Goal: Obtain resource: Download file/media

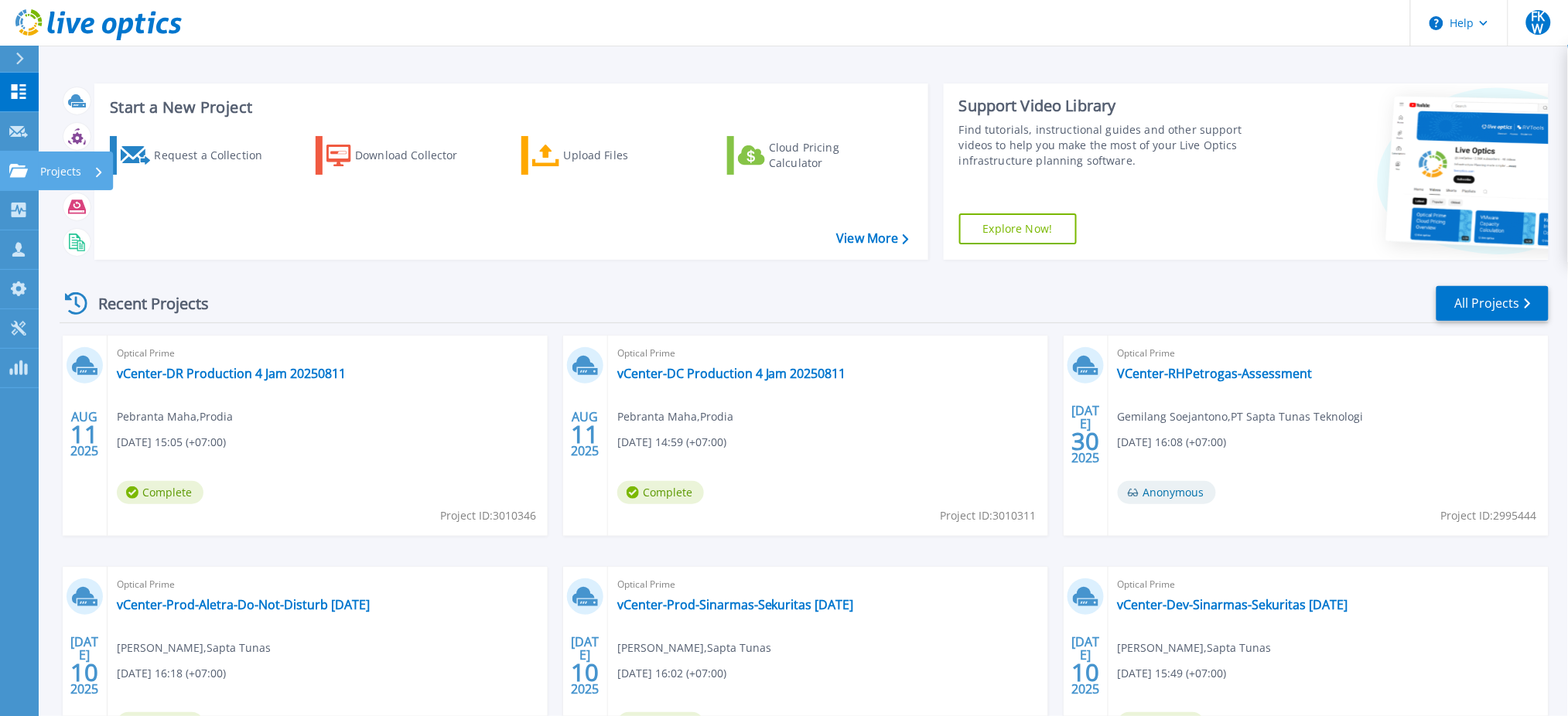
click at [30, 170] on link "Projects Projects" at bounding box center [19, 171] width 39 height 39
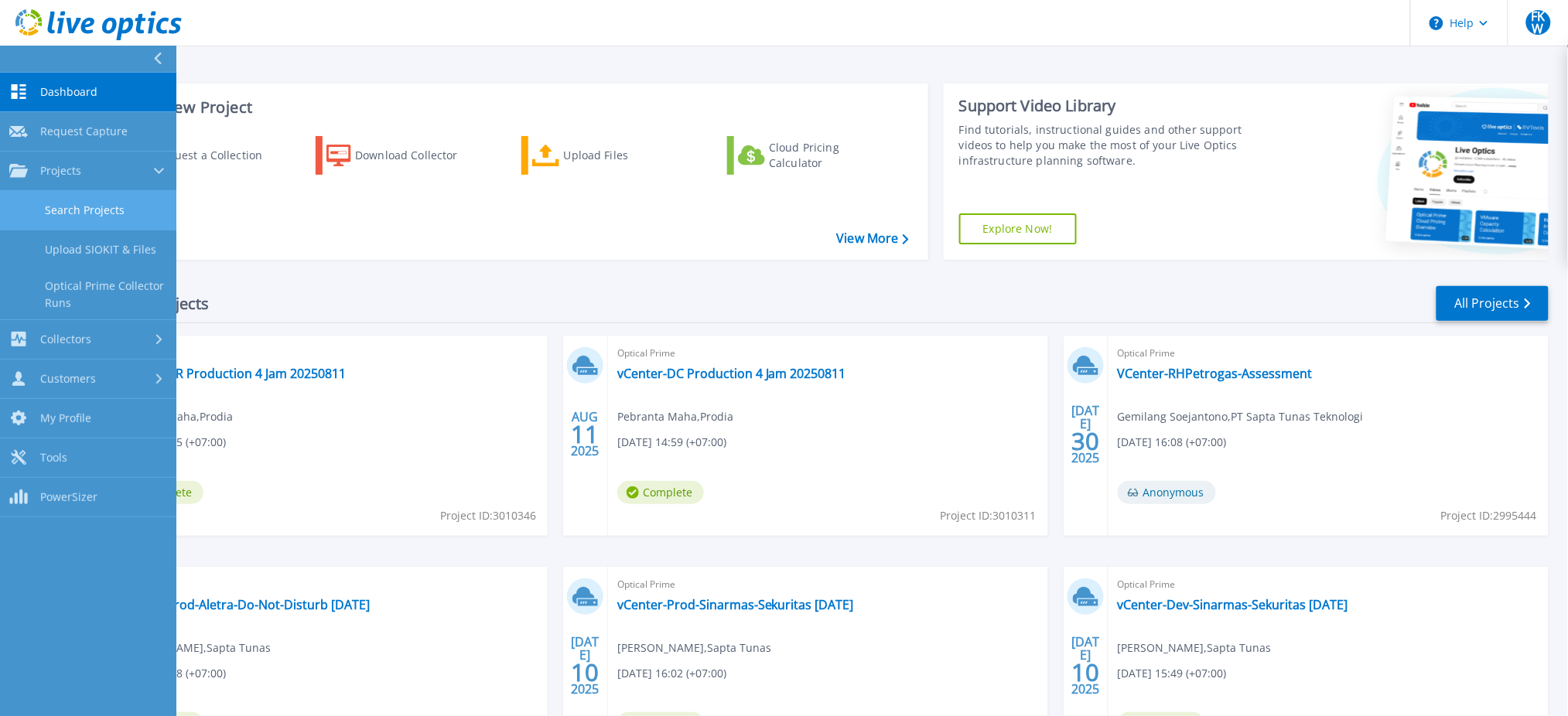
click at [57, 220] on link "Search Projects" at bounding box center [88, 210] width 176 height 39
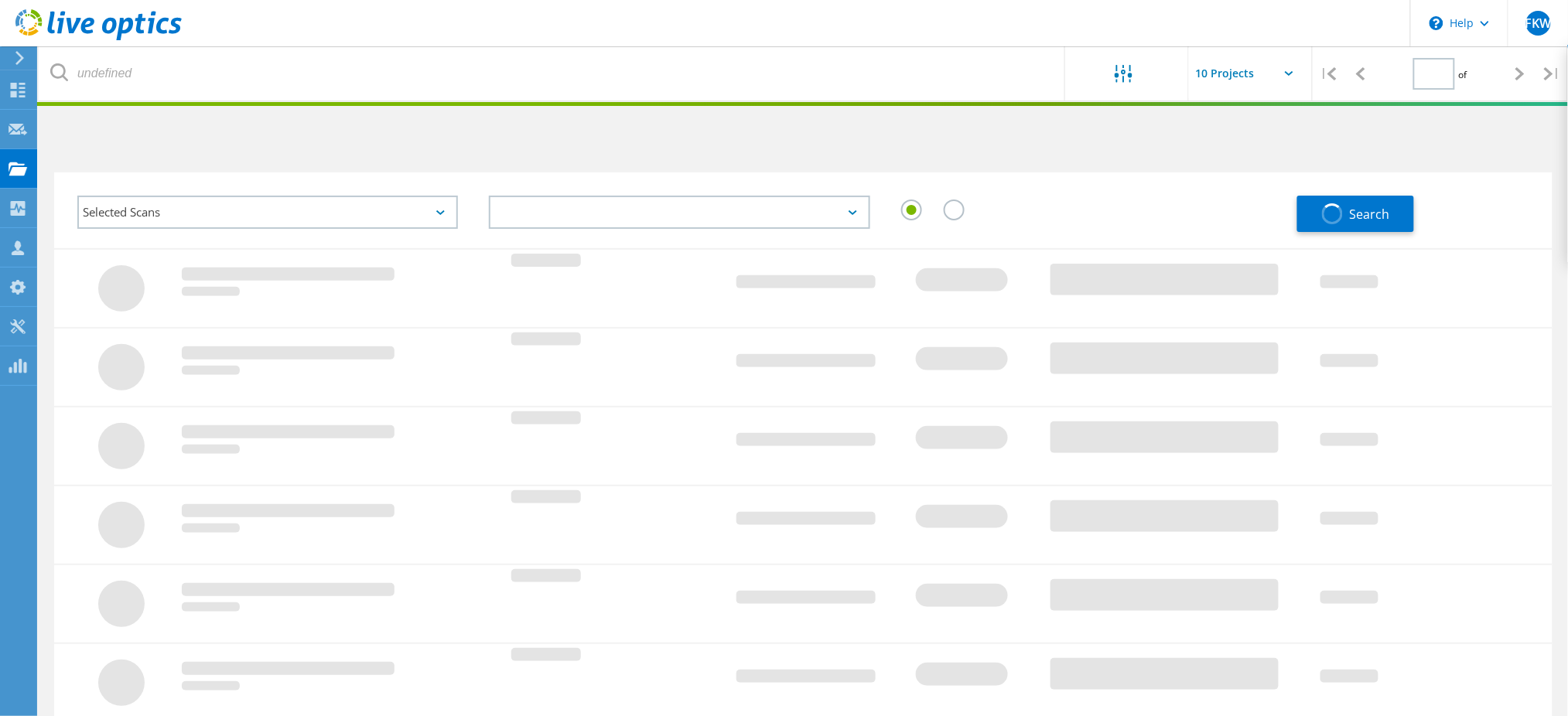
type input "1"
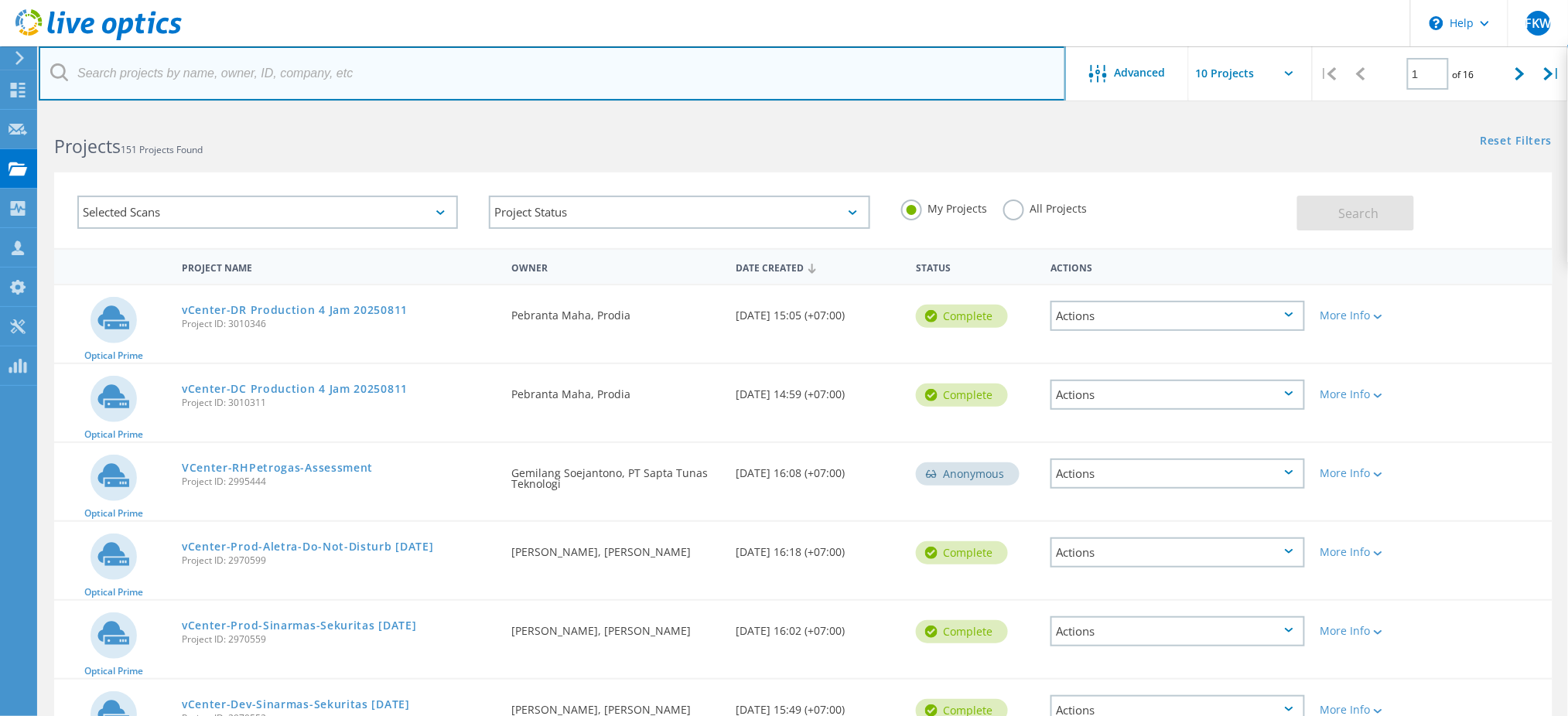
click at [283, 76] on input "text" at bounding box center [552, 73] width 1027 height 54
type input "680"
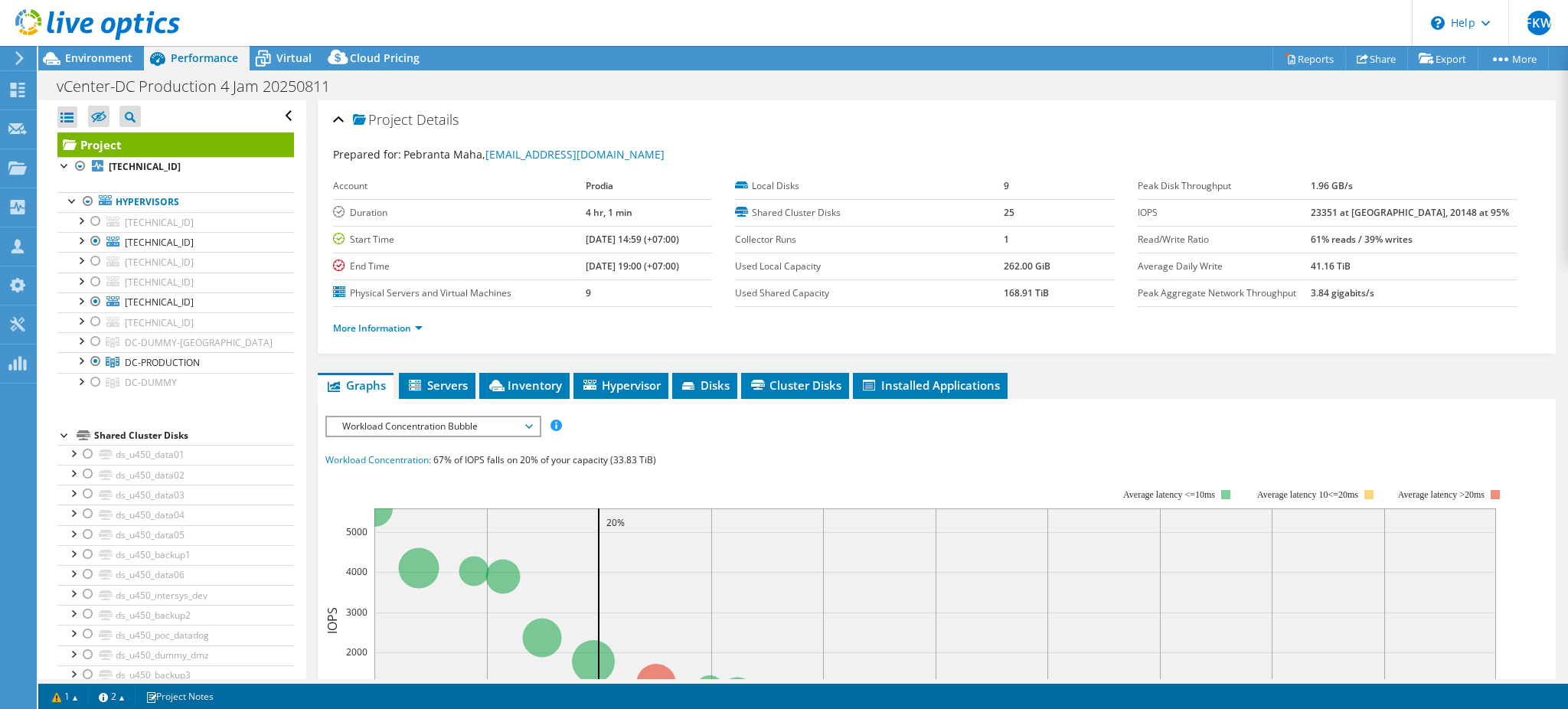
select select "USD"
click at [92, 238] on div at bounding box center [96, 241] width 15 height 18
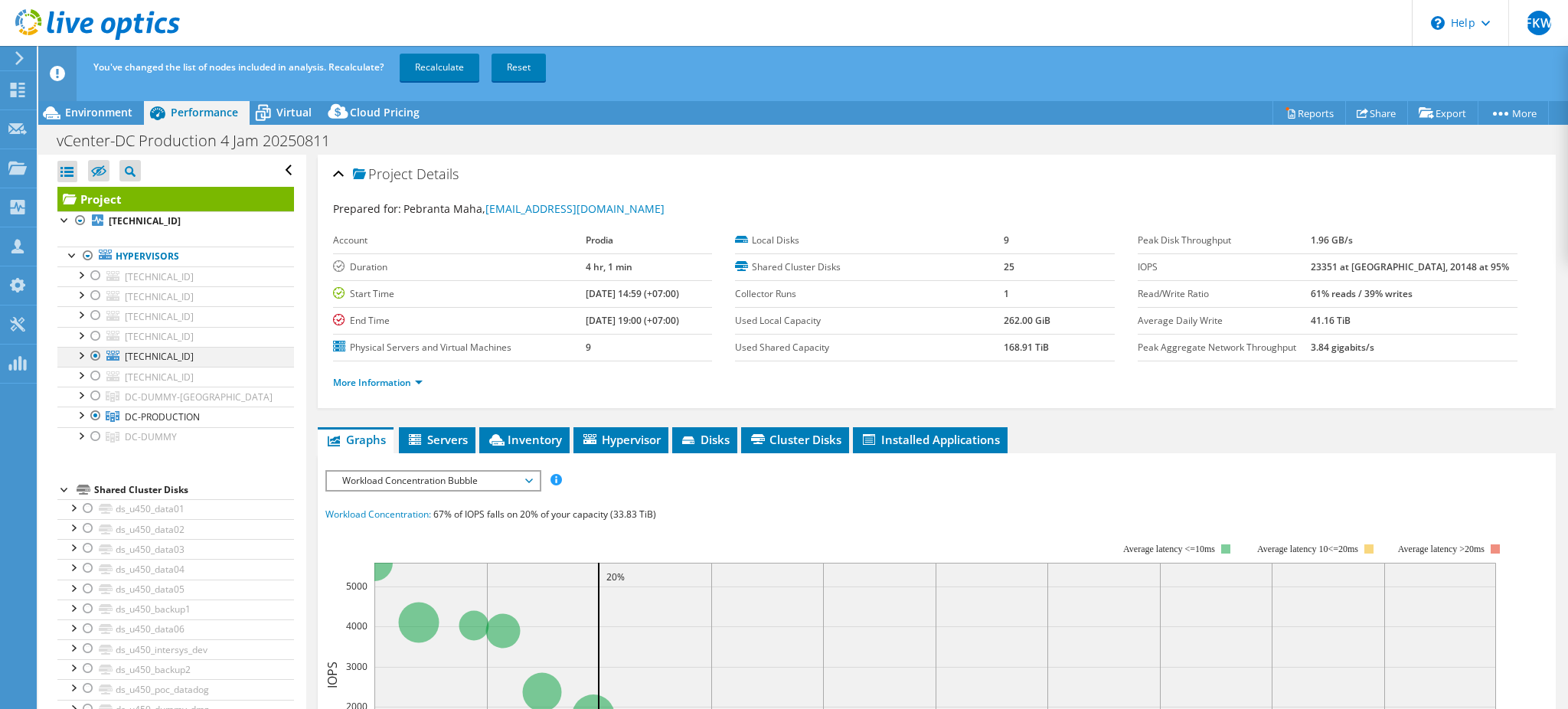
click at [93, 362] on div at bounding box center [96, 355] width 15 height 18
click at [88, 293] on div at bounding box center [96, 296] width 15 height 18
click at [94, 354] on div at bounding box center [96, 355] width 15 height 18
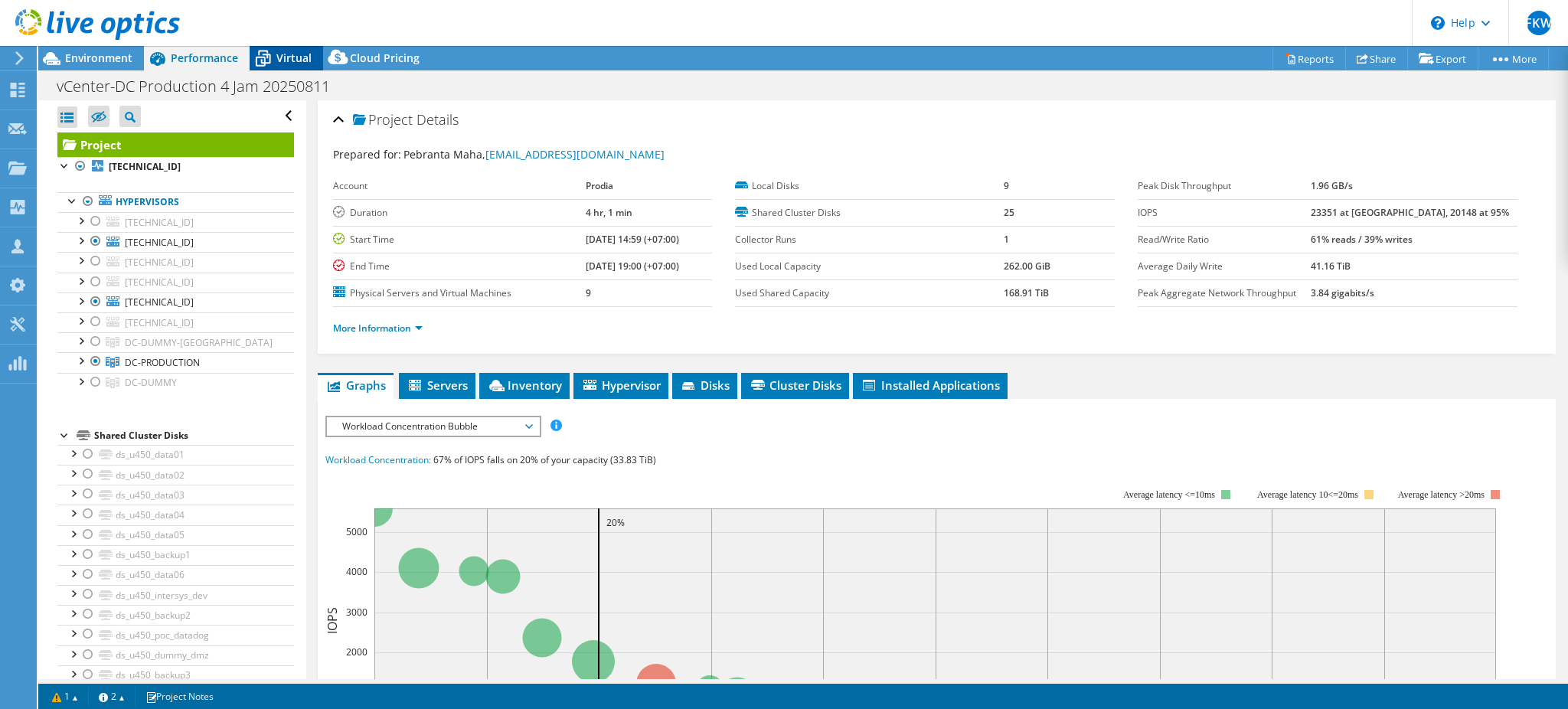
click at [283, 57] on span "Virtual" at bounding box center [294, 57] width 35 height 14
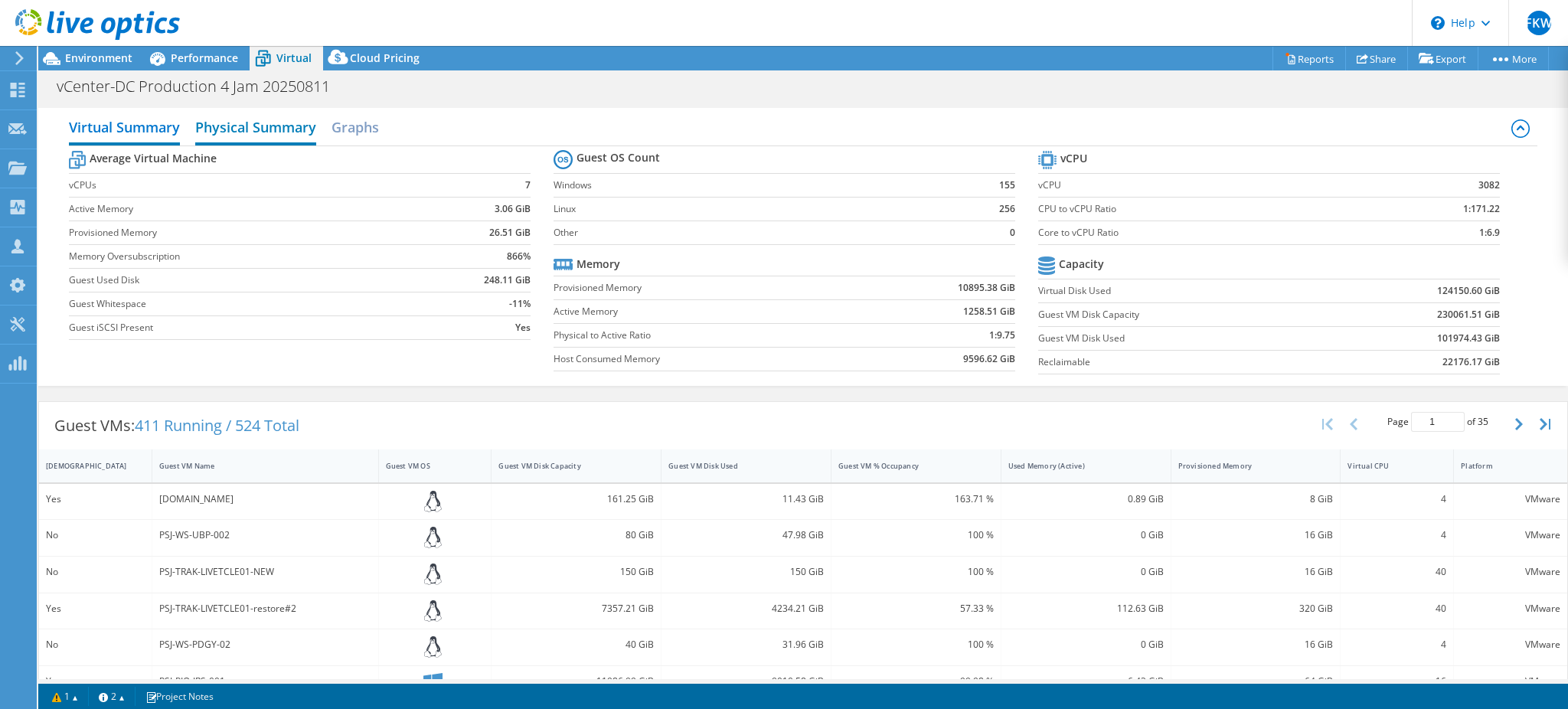
click at [296, 134] on h2 "Physical Summary" at bounding box center [256, 128] width 121 height 33
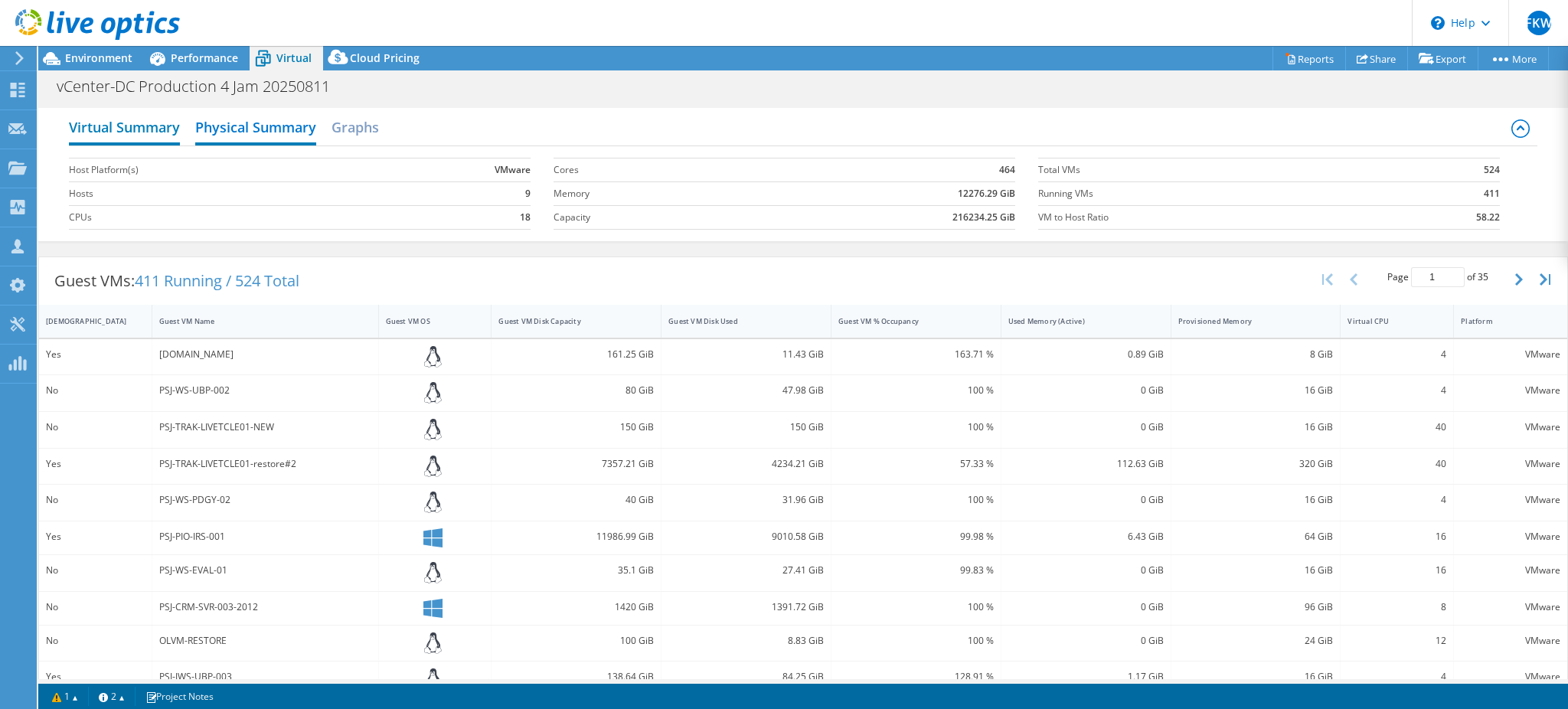
click at [167, 129] on h2 "Virtual Summary" at bounding box center [124, 128] width 111 height 33
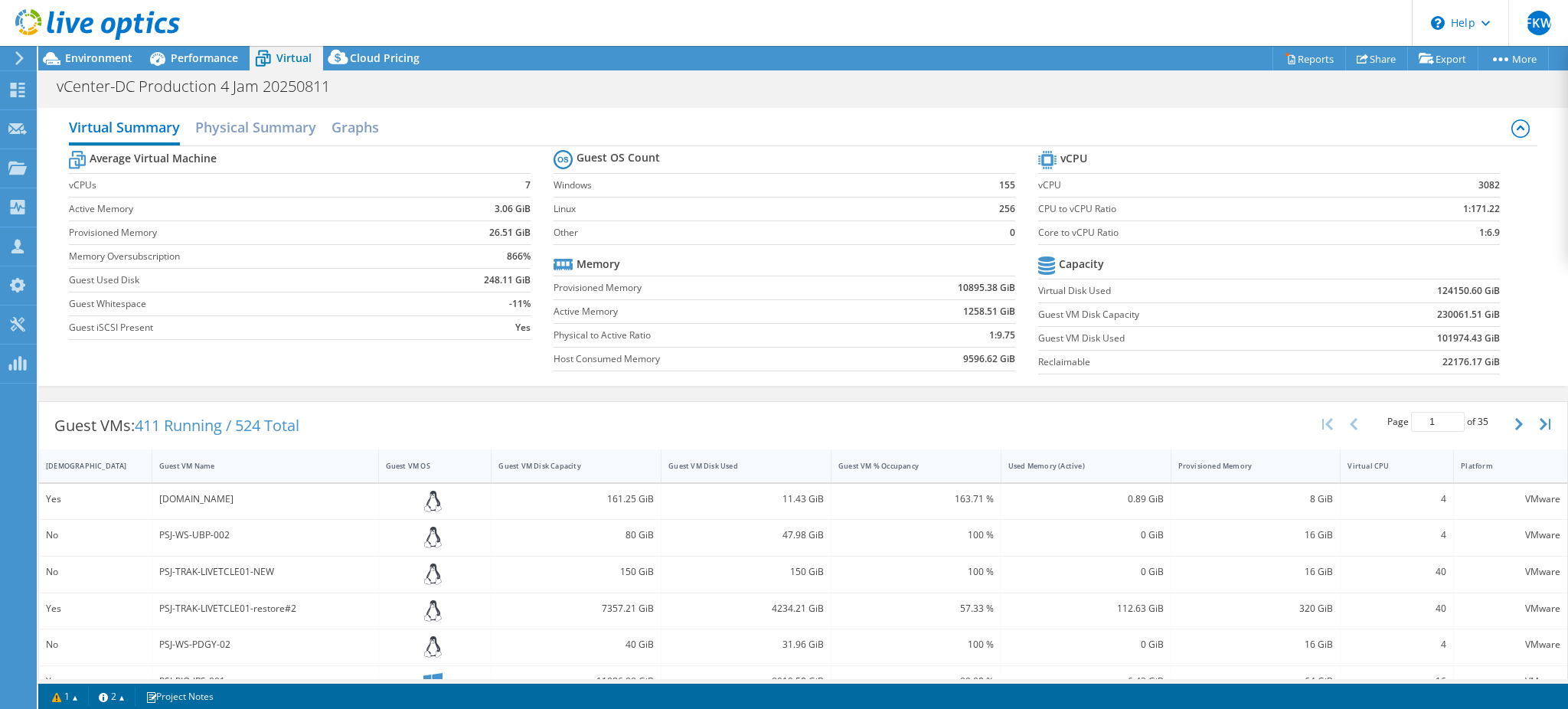
click at [346, 275] on label "Guest Used Disk" at bounding box center [244, 280] width 350 height 15
click at [105, 55] on span "Environment" at bounding box center [99, 57] width 68 height 14
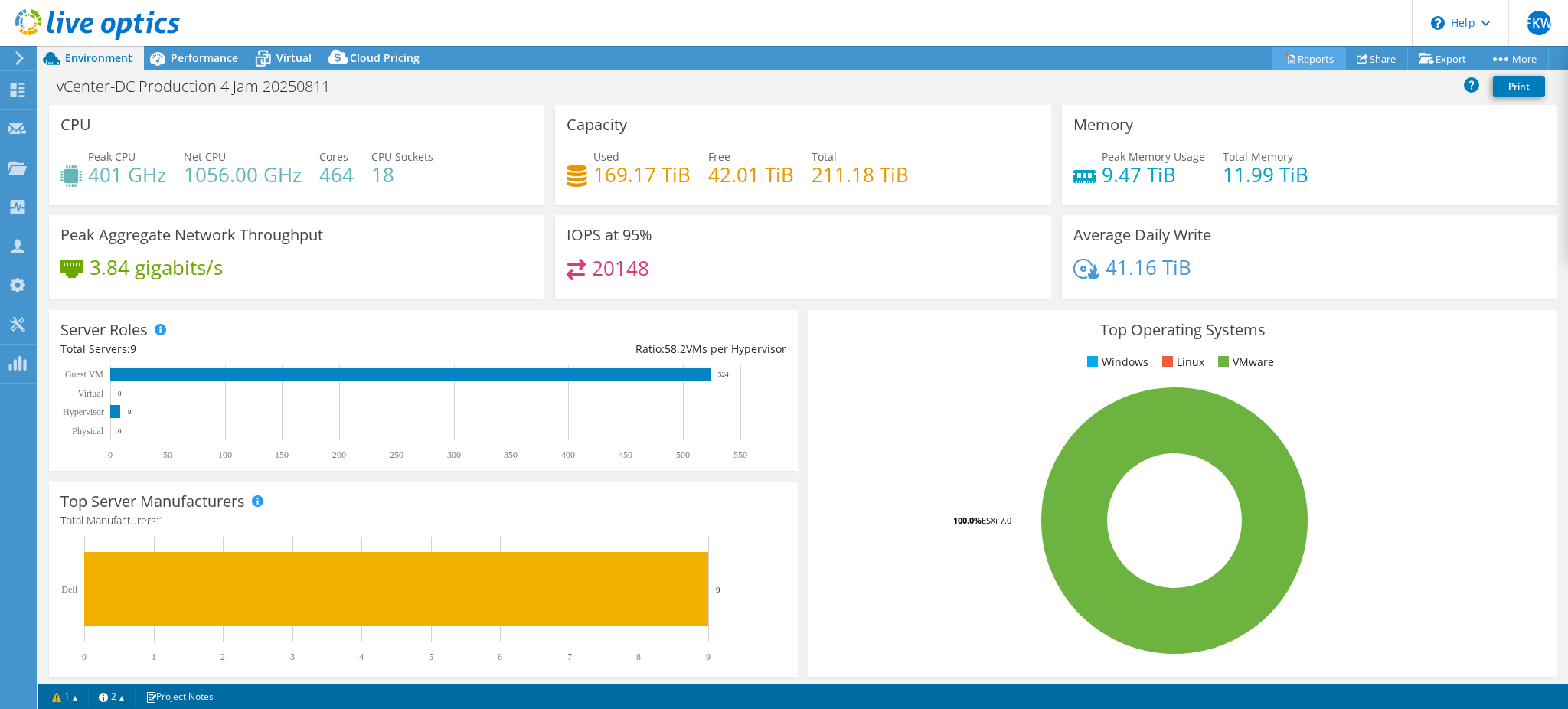
click at [1295, 63] on link "Reports" at bounding box center [1309, 59] width 73 height 24
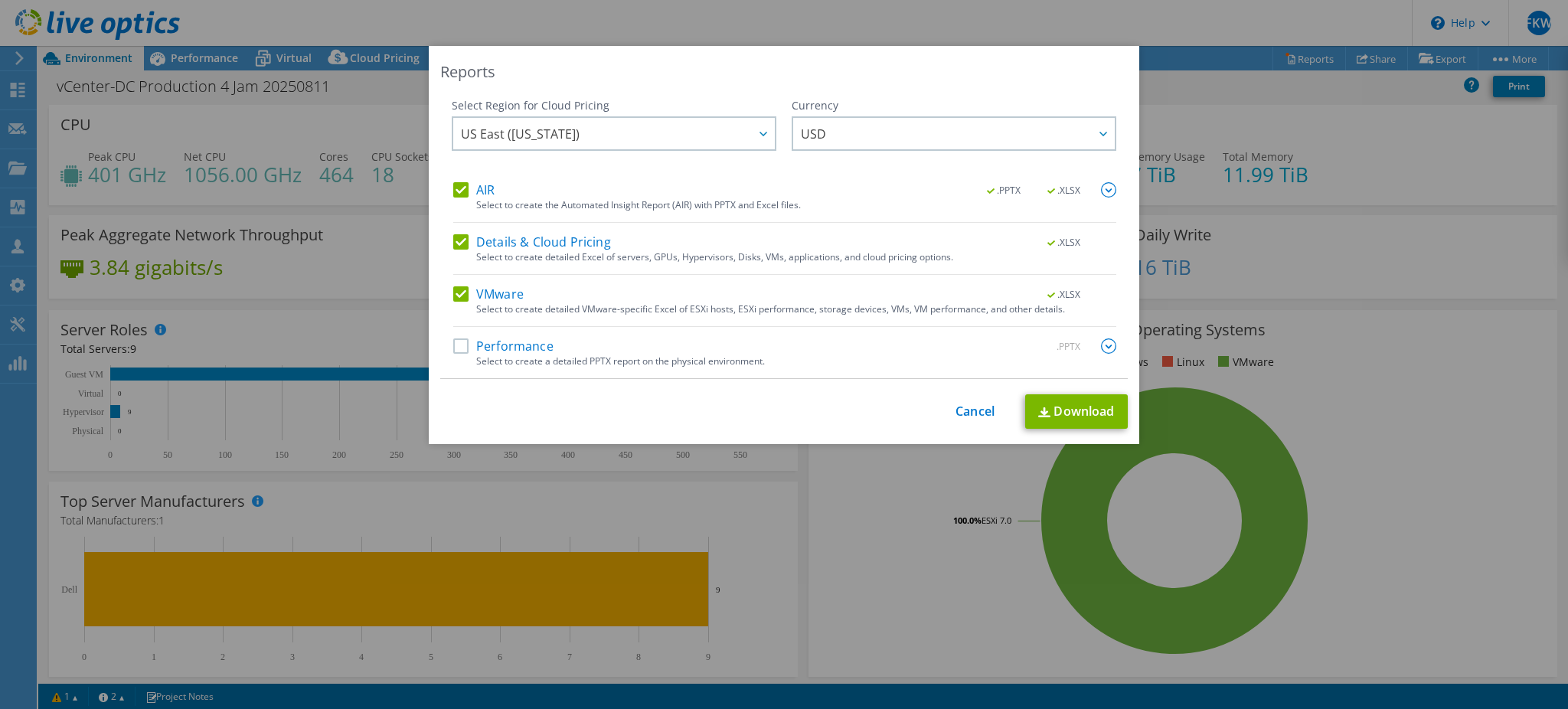
click at [483, 237] on label "Details & Cloud Pricing" at bounding box center [532, 241] width 158 height 15
click at [0, 0] on input "Details & Cloud Pricing" at bounding box center [0, 0] width 0 height 0
click at [501, 343] on label "Performance" at bounding box center [503, 346] width 100 height 15
click at [0, 0] on input "Performance" at bounding box center [0, 0] width 0 height 0
click at [631, 138] on span "US East ([US_STATE])" at bounding box center [618, 133] width 314 height 31
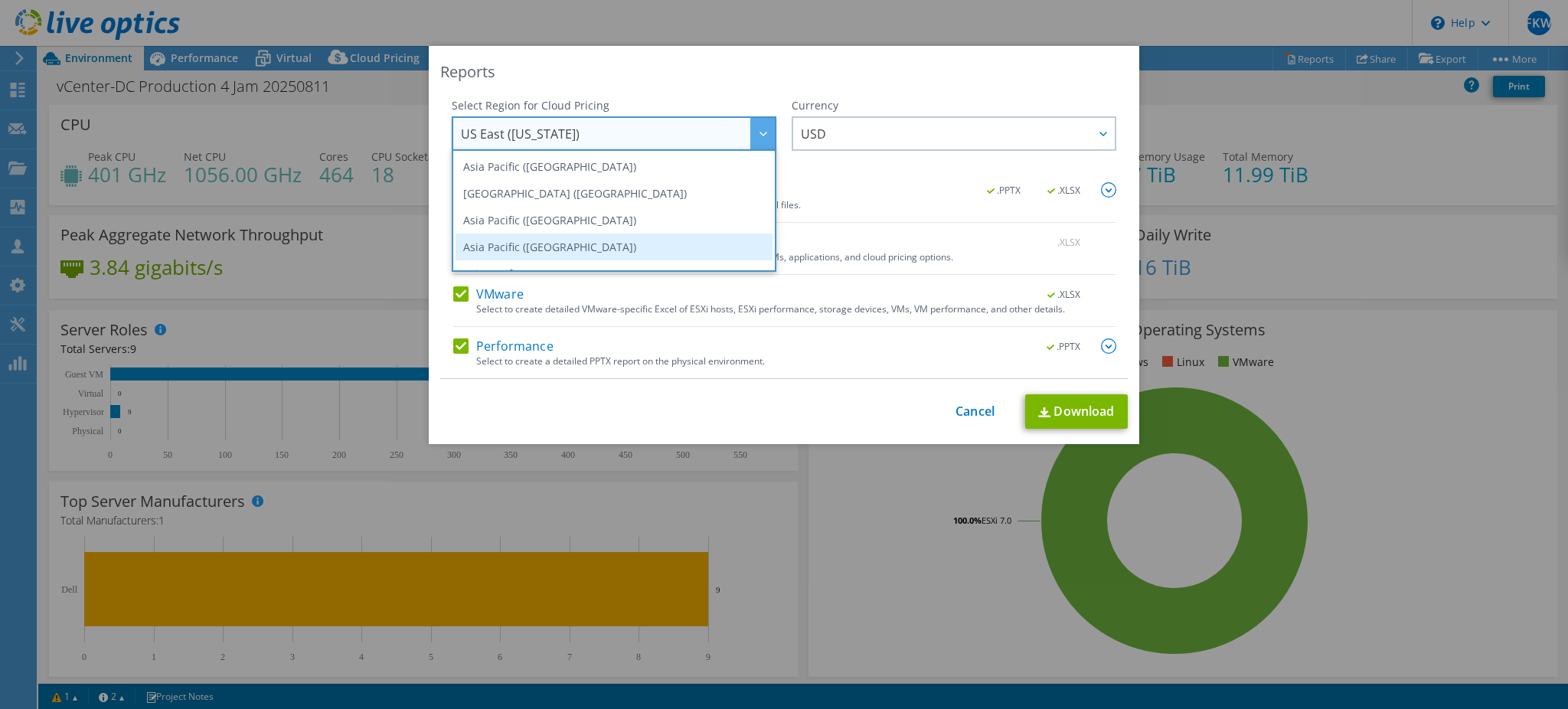
click at [592, 241] on li "Asia Pacific ([GEOGRAPHIC_DATA])" at bounding box center [614, 247] width 317 height 27
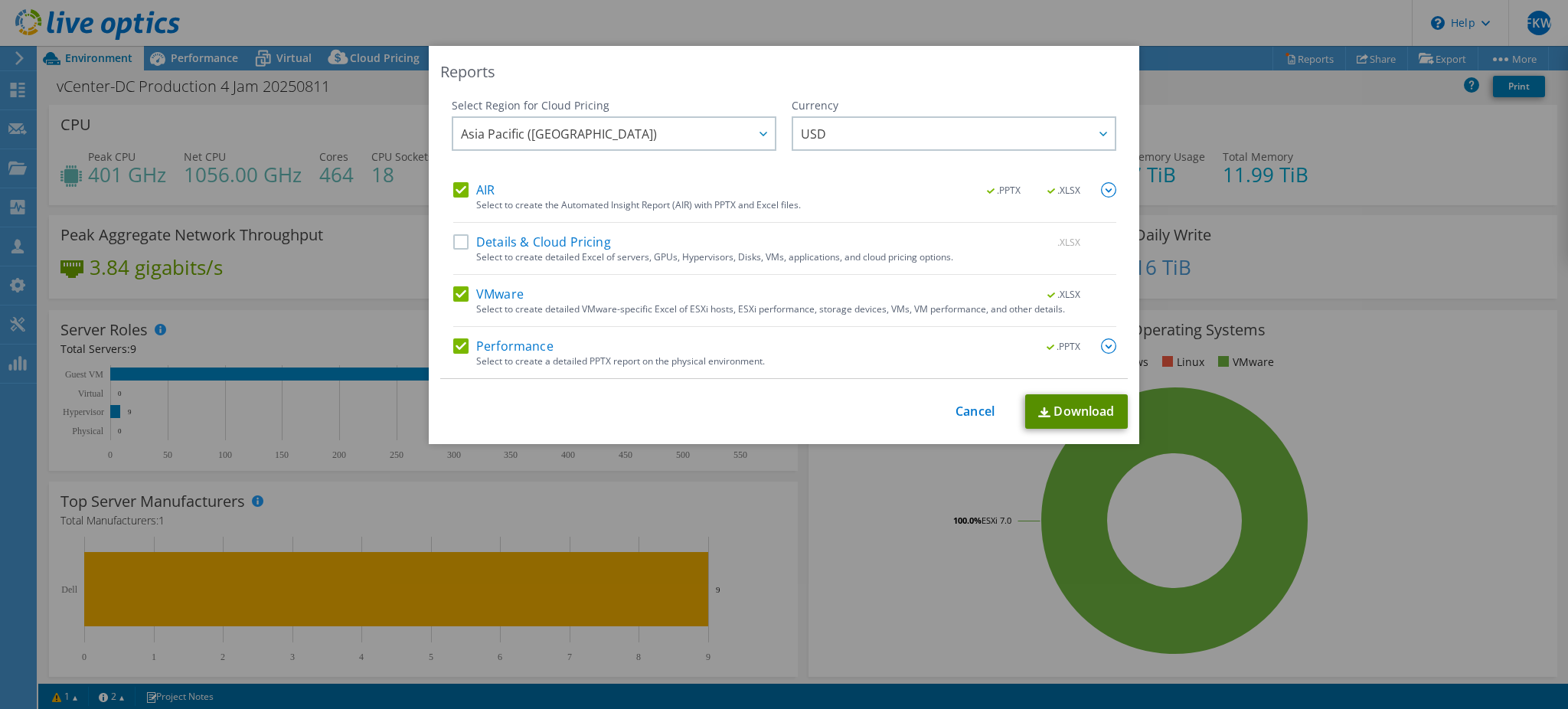
click at [1090, 408] on link "Download" at bounding box center [1076, 411] width 103 height 34
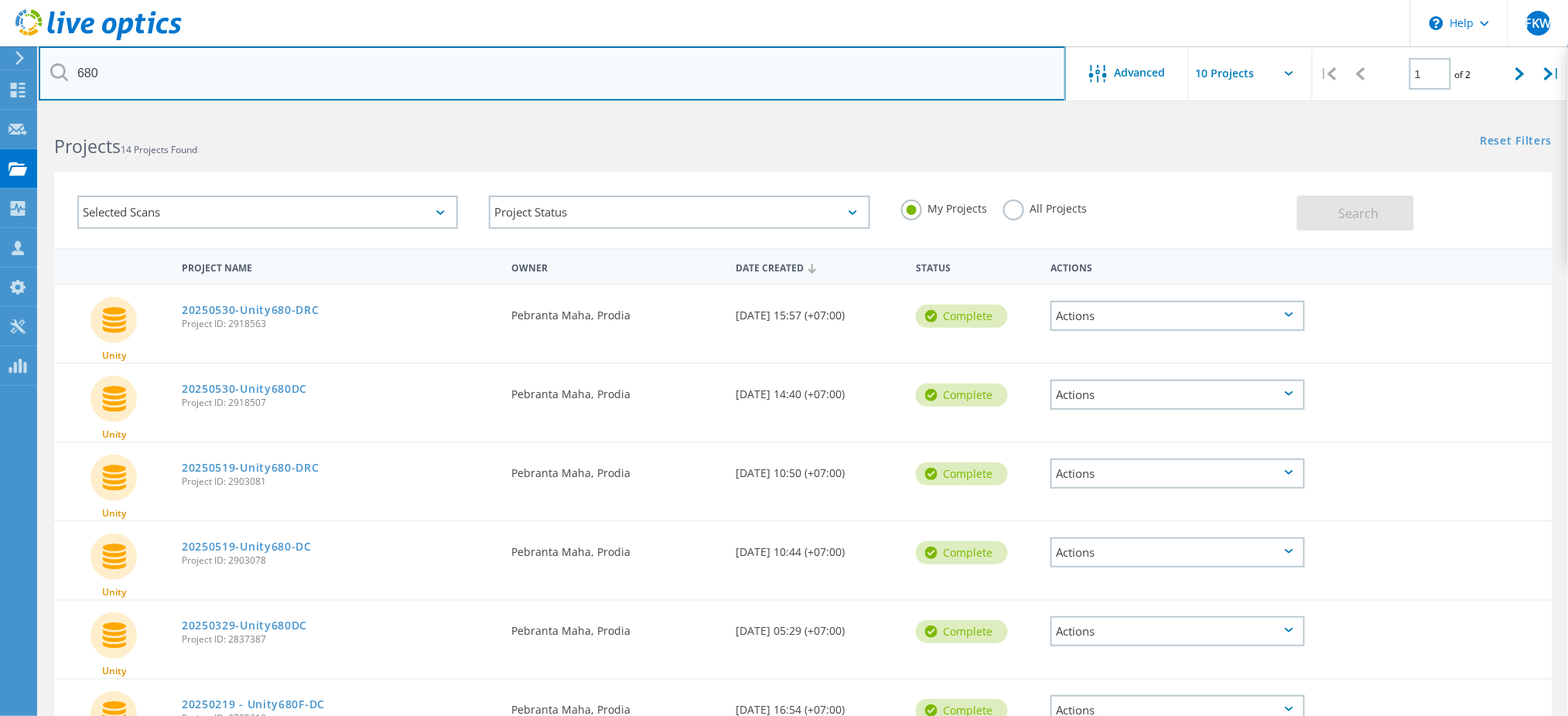
click at [281, 79] on input "680" at bounding box center [552, 73] width 1027 height 54
type input "prodia"
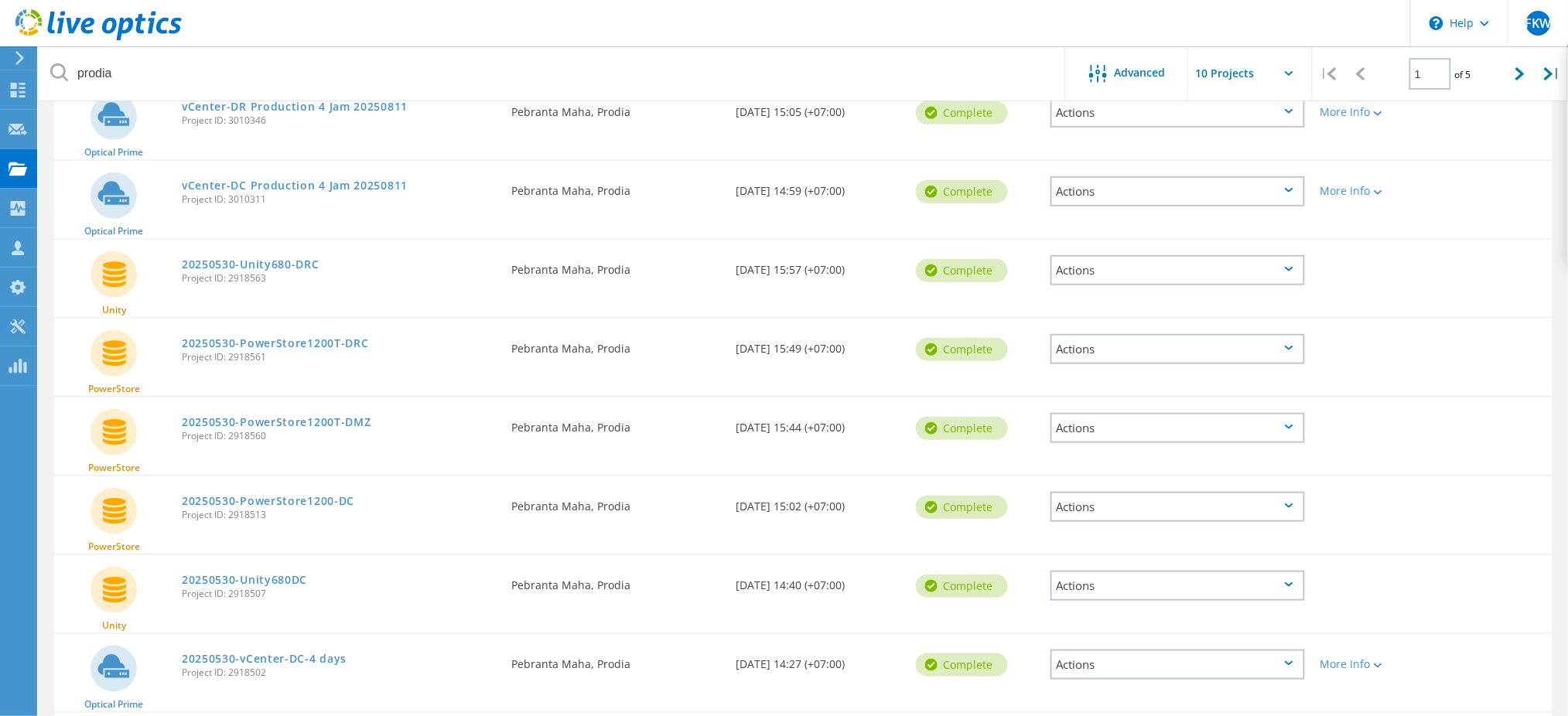
scroll to position [206, 0]
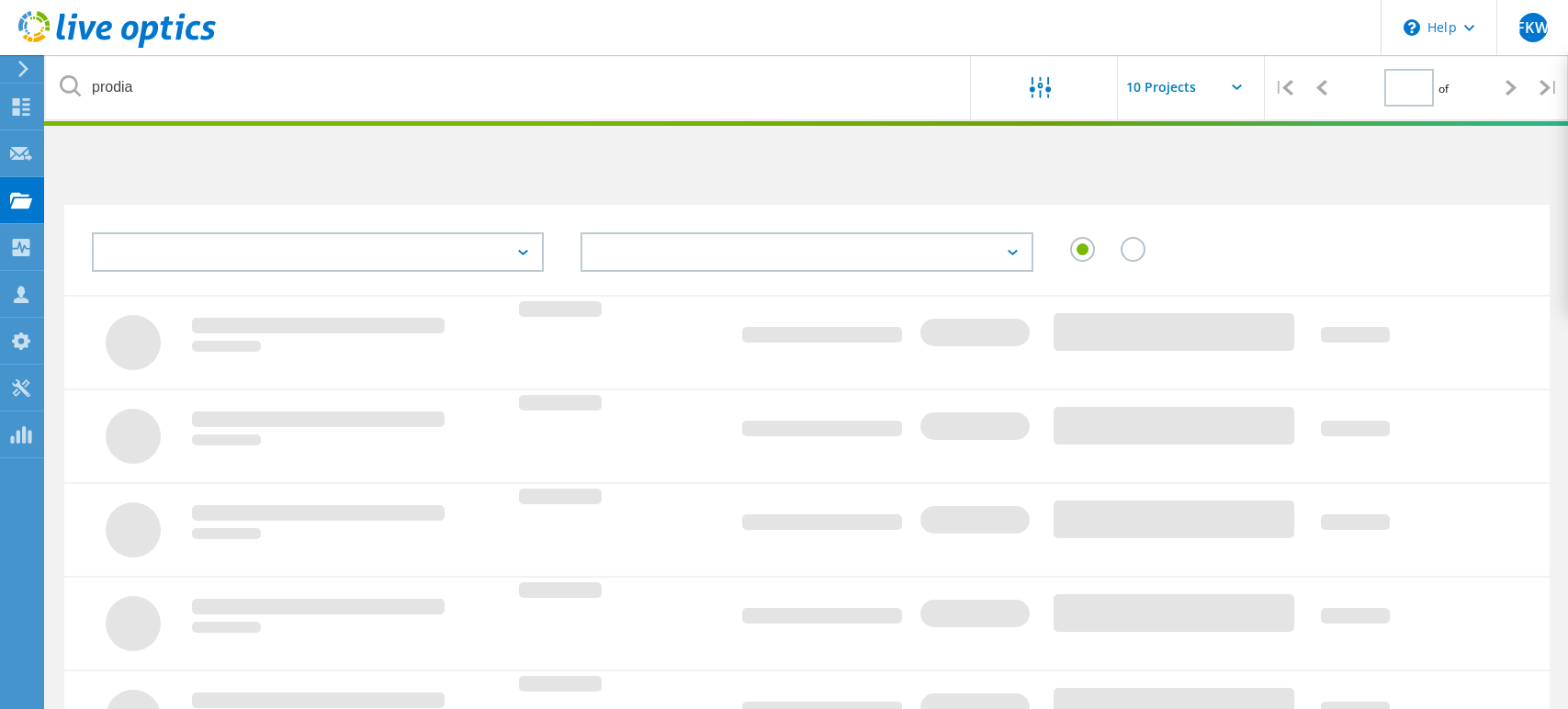
type input "1"
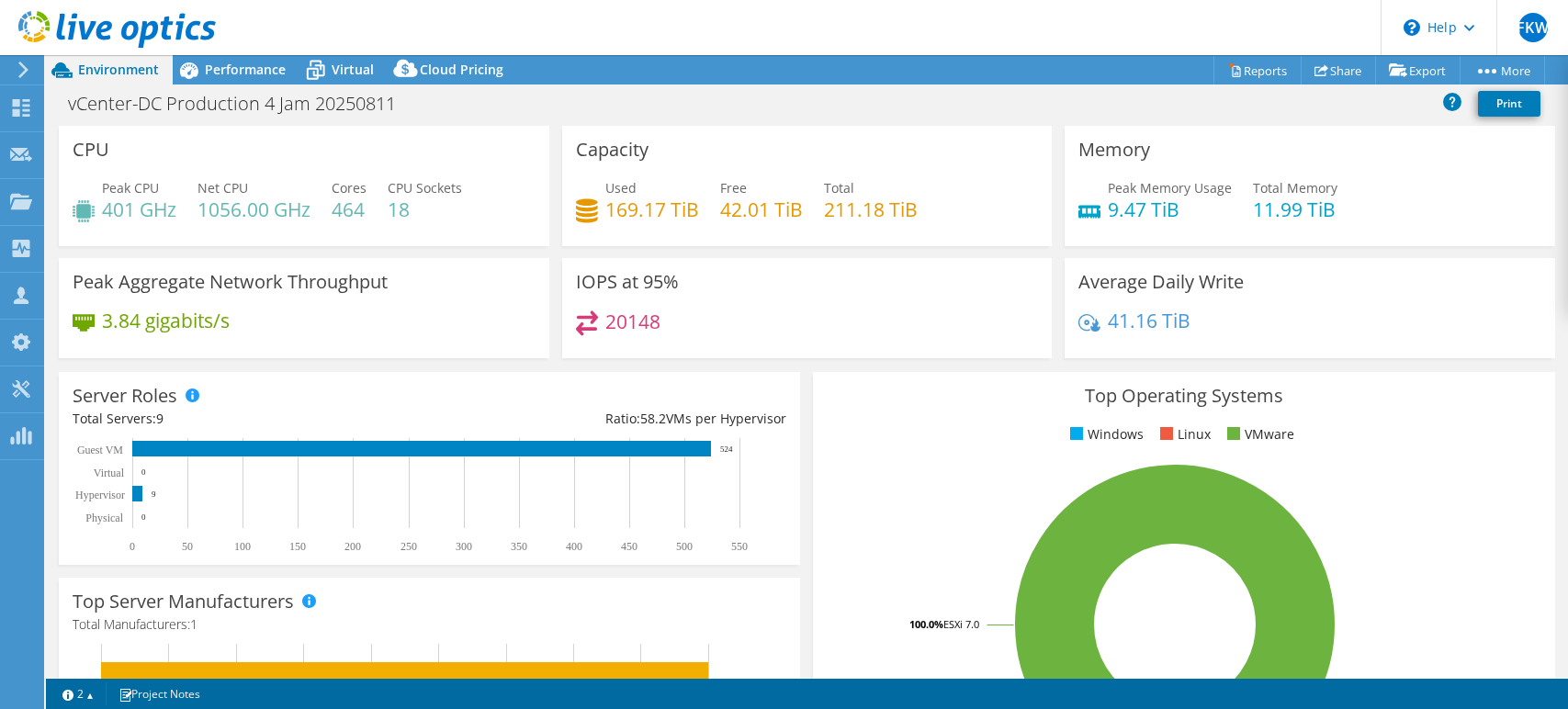
select select "[GEOGRAPHIC_DATA]"
select select "USD"
